Goal: Task Accomplishment & Management: Use online tool/utility

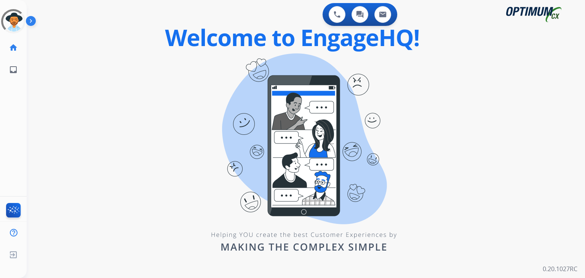
click at [413, 172] on div "0 Voice Interactions 0 Chat Interactions 0 Email Interactions swap_horiz Break …" at bounding box center [306, 139] width 558 height 278
click at [12, 26] on div at bounding box center [13, 21] width 27 height 27
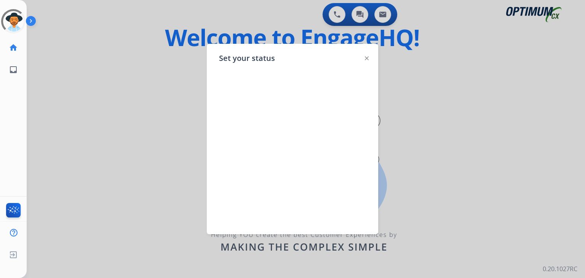
click at [369, 57] on div "Set your status" at bounding box center [292, 139] width 171 height 190
click at [366, 57] on img at bounding box center [367, 58] width 4 height 4
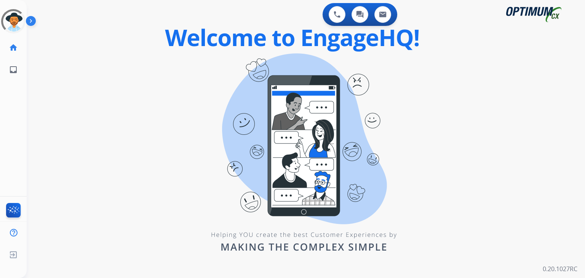
click at [26, 28] on div at bounding box center [33, 22] width 15 height 15
click at [19, 24] on div at bounding box center [13, 21] width 33 height 33
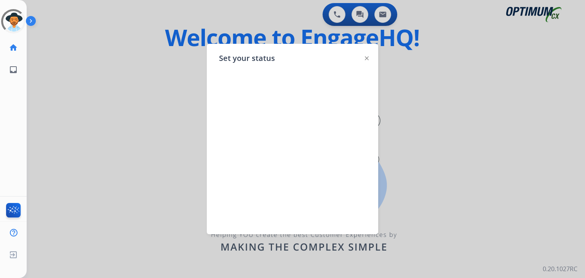
click at [368, 59] on img at bounding box center [367, 58] width 4 height 4
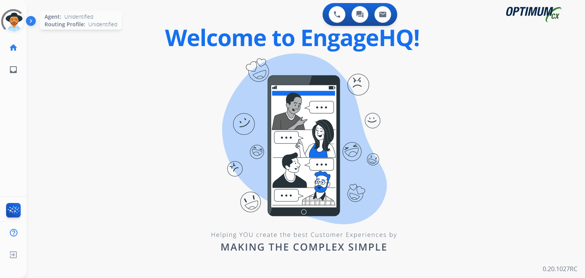
click at [15, 18] on div at bounding box center [13, 21] width 30 height 30
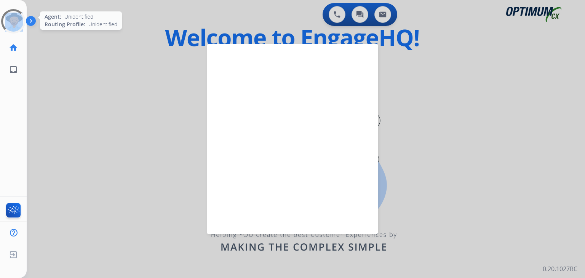
click at [15, 18] on div at bounding box center [13, 21] width 25 height 25
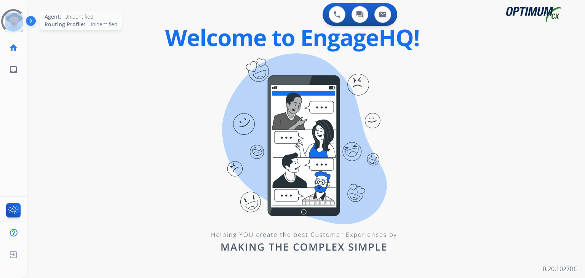
click at [15, 18] on div at bounding box center [13, 21] width 30 height 30
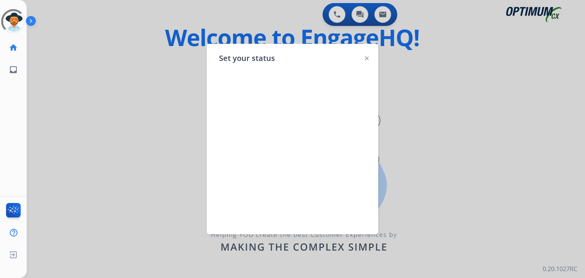
click at [367, 58] on img at bounding box center [367, 58] width 4 height 4
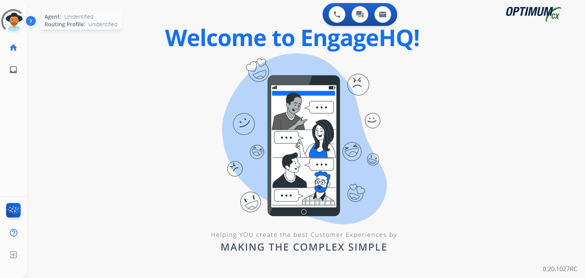
click at [11, 24] on div at bounding box center [14, 22] width 34 height 34
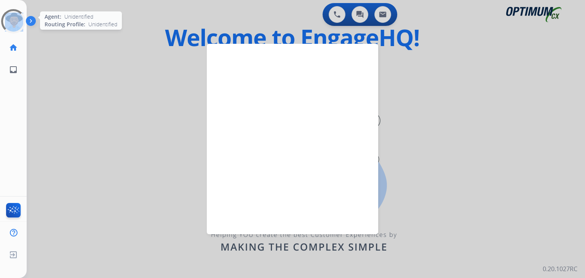
click at [11, 24] on div at bounding box center [13, 21] width 34 height 34
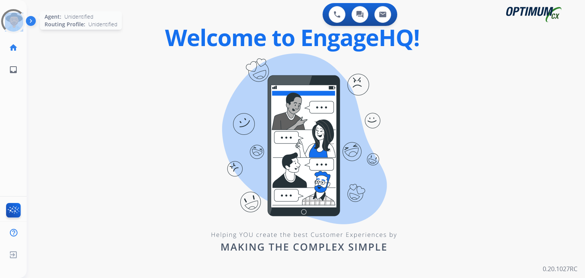
click at [11, 24] on div at bounding box center [13, 21] width 30 height 30
click at [3, 24] on div at bounding box center [13, 21] width 33 height 33
drag, startPoint x: 188, startPoint y: 55, endPoint x: 134, endPoint y: 64, distance: 54.4
click at [134, 64] on div "0 Voice Interactions 0 Chat Interactions 0 Email Interactions swap_horiz Break …" at bounding box center [306, 139] width 558 height 278
drag, startPoint x: 417, startPoint y: 197, endPoint x: 175, endPoint y: 96, distance: 261.7
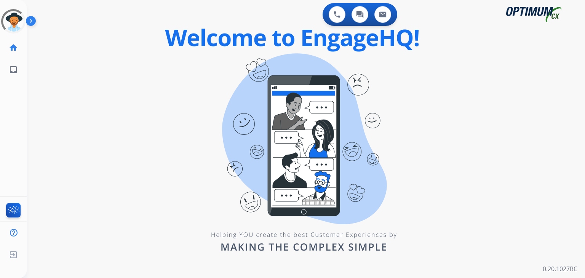
click at [175, 96] on div "0 Voice Interactions 0 Chat Interactions 0 Email Interactions swap_horiz Break …" at bounding box center [306, 139] width 558 height 278
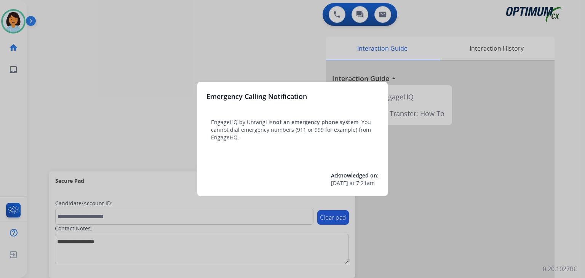
click at [241, 69] on div at bounding box center [292, 139] width 585 height 278
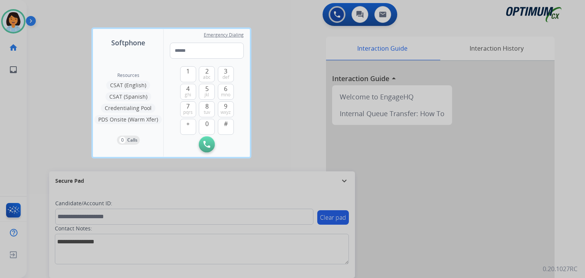
click at [241, 69] on div "1 2 abc 3 def 4 ghi 5 jkl 6 mno 7 pqrs 8 tuv 9 wxyz + 0 # Initiate Call" at bounding box center [207, 106] width 74 height 94
click at [266, 71] on div at bounding box center [292, 139] width 585 height 278
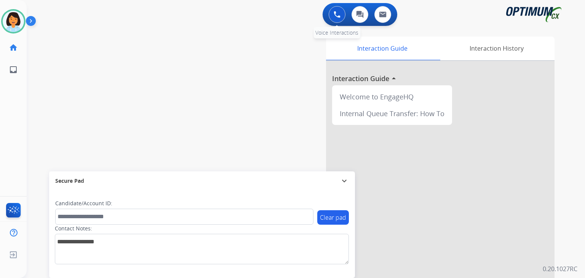
click at [338, 14] on img at bounding box center [336, 14] width 7 height 7
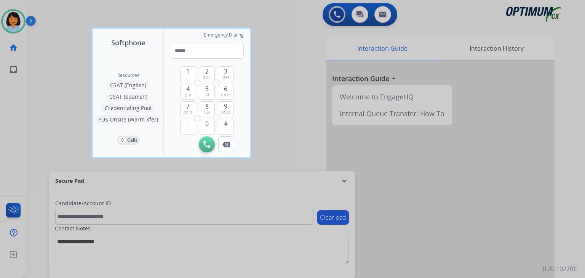
type input "**********"
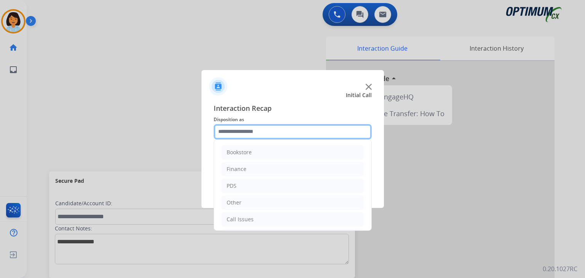
click at [259, 131] on input "text" at bounding box center [292, 131] width 158 height 15
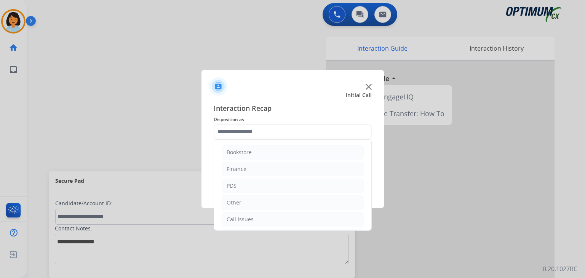
click at [335, 14] on div at bounding box center [292, 139] width 585 height 278
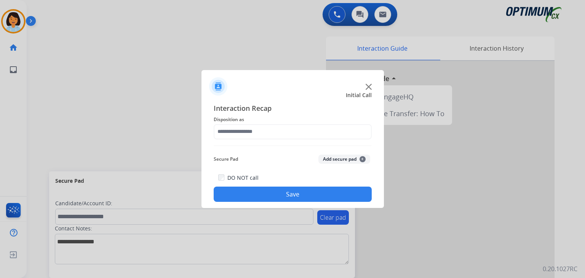
click at [277, 19] on div at bounding box center [292, 139] width 585 height 278
click at [370, 86] on img at bounding box center [368, 87] width 6 height 6
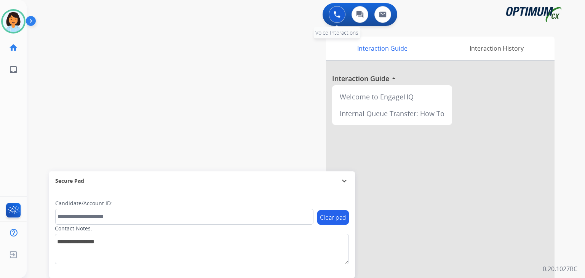
click at [338, 10] on button at bounding box center [336, 14] width 17 height 17
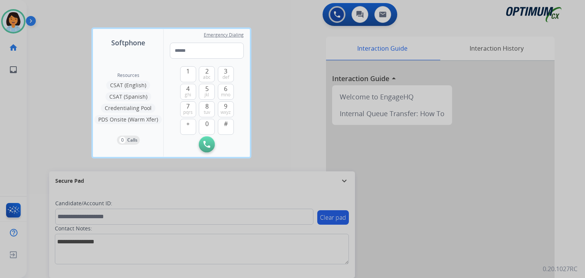
type input "**********"
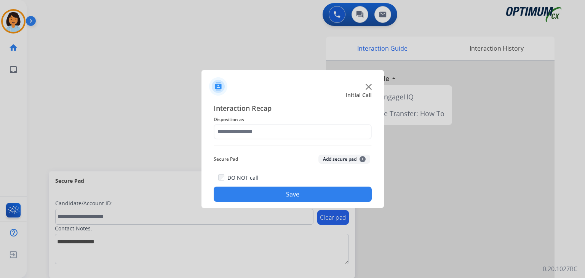
click at [367, 86] on img at bounding box center [368, 87] width 6 height 6
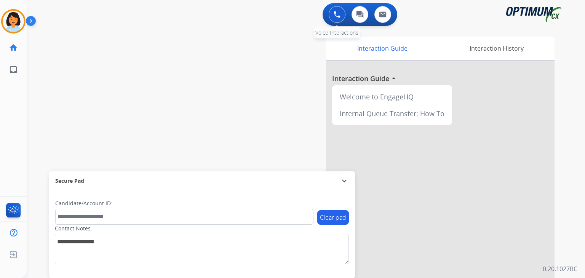
click at [334, 11] on img at bounding box center [336, 14] width 7 height 7
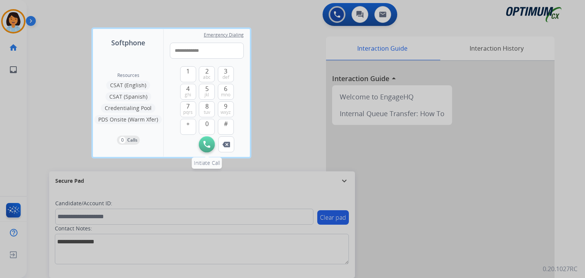
type input "**********"
click at [206, 145] on img at bounding box center [206, 144] width 7 height 7
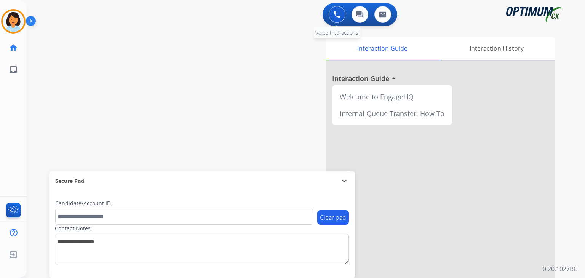
click at [333, 18] on img at bounding box center [336, 14] width 7 height 7
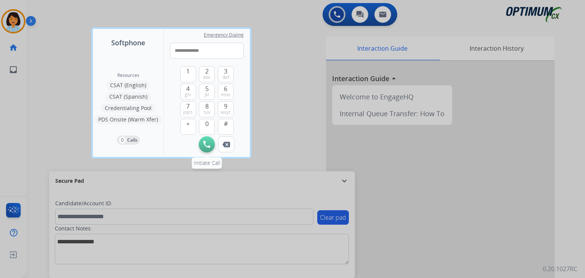
type input "**********"
click at [207, 143] on img at bounding box center [206, 144] width 7 height 7
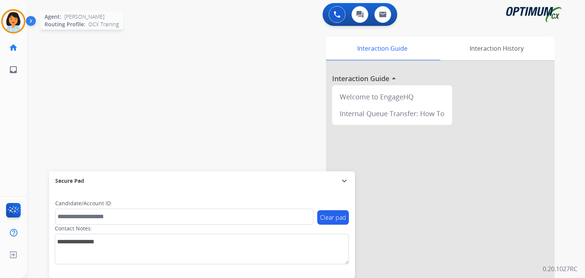
click at [20, 21] on img at bounding box center [13, 21] width 21 height 21
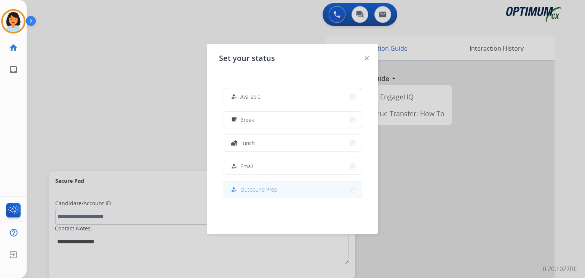
click at [303, 192] on button "how_to_reg Outbound Prep" at bounding box center [292, 189] width 139 height 16
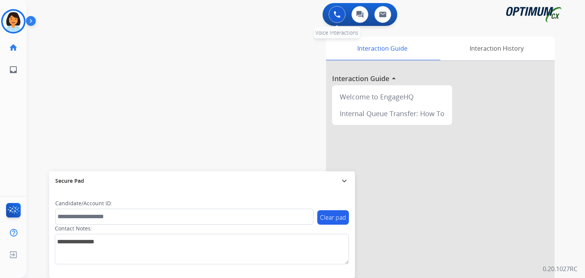
click at [334, 15] on img at bounding box center [336, 14] width 7 height 7
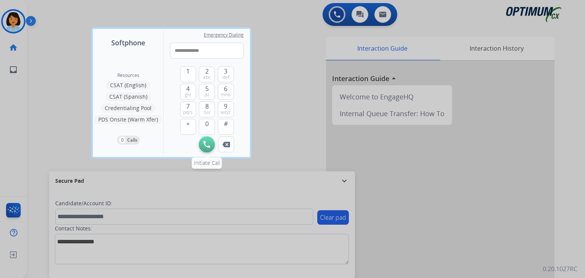
type input "**********"
click at [210, 142] on button "Initiate Call" at bounding box center [207, 144] width 16 height 16
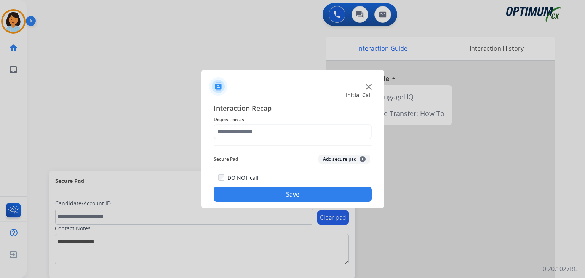
click at [366, 89] on img at bounding box center [368, 87] width 6 height 6
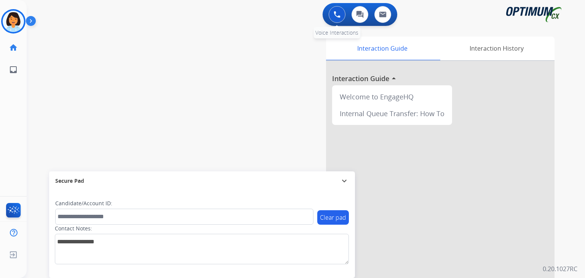
click at [336, 15] on img at bounding box center [336, 14] width 7 height 7
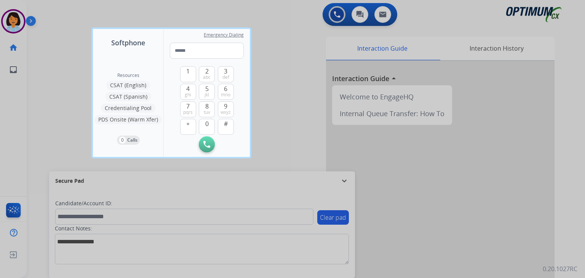
click at [38, 49] on div at bounding box center [292, 139] width 585 height 278
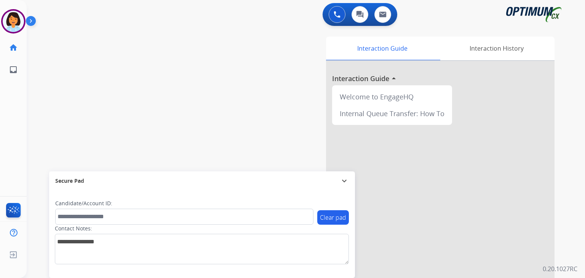
click at [4, 8] on div "Sylvia Computer Issue Edit Avatar Agent: Sylvia Routing Profile: OCX Training h…" at bounding box center [13, 40] width 27 height 81
click at [10, 20] on img at bounding box center [13, 21] width 21 height 21
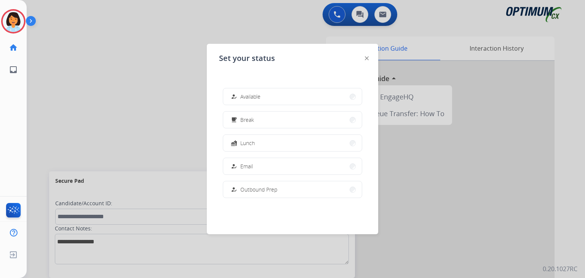
click at [367, 58] on img at bounding box center [367, 58] width 4 height 4
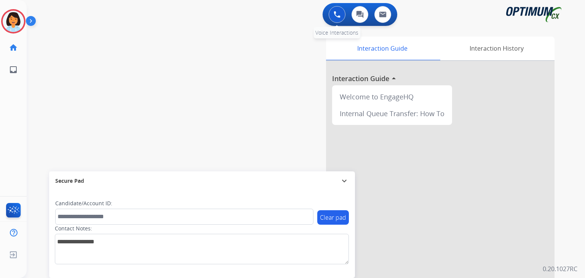
click at [334, 12] on img at bounding box center [336, 14] width 7 height 7
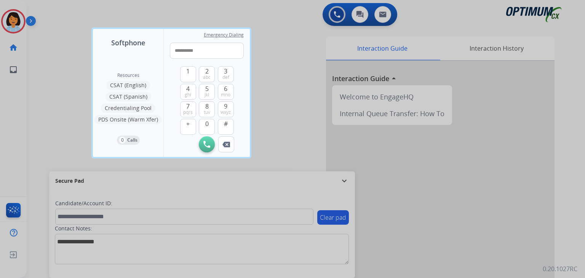
type input "**********"
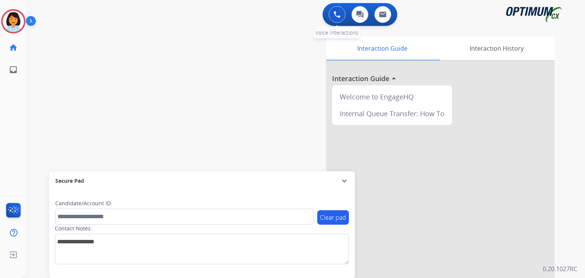
click at [333, 14] on img at bounding box center [336, 14] width 7 height 7
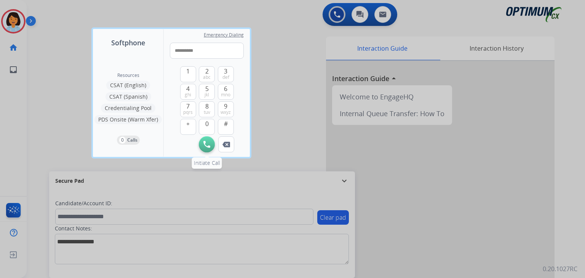
type input "**********"
click at [208, 141] on img at bounding box center [206, 144] width 7 height 7
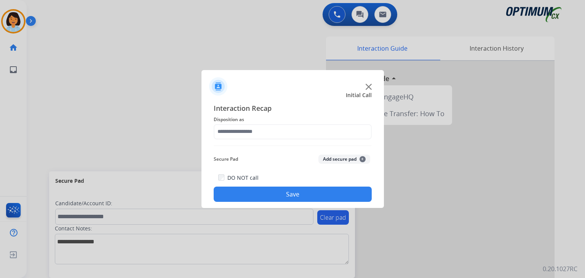
click at [365, 86] on img at bounding box center [368, 87] width 6 height 6
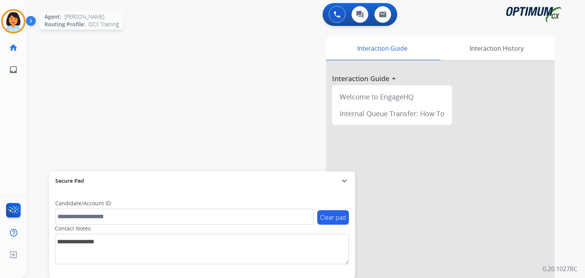
click at [18, 27] on img at bounding box center [13, 21] width 21 height 21
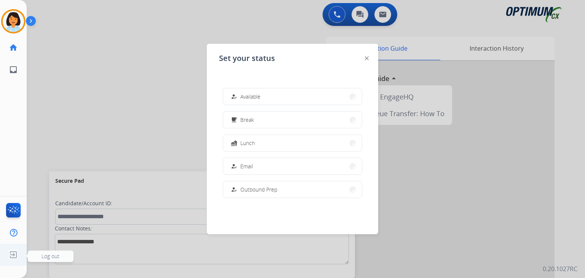
click at [14, 254] on img at bounding box center [13, 254] width 14 height 14
